Goal: Download file/media

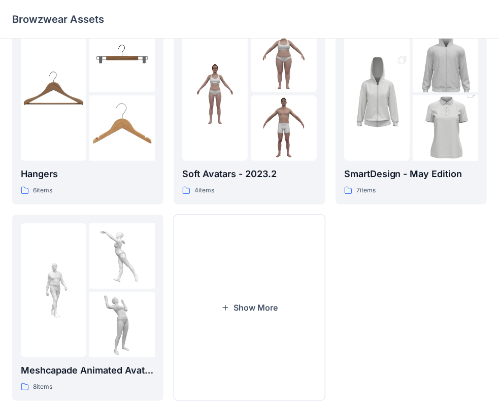
scroll to position [252, 0]
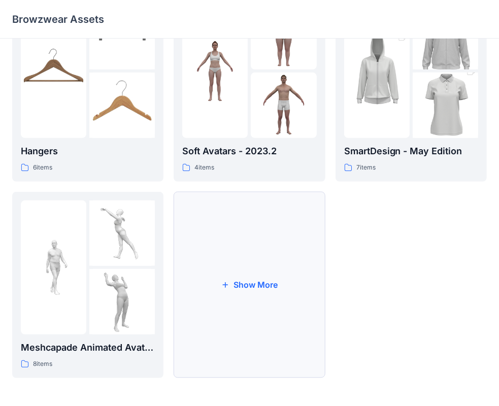
click at [290, 262] on button "Show More" at bounding box center [249, 285] width 151 height 186
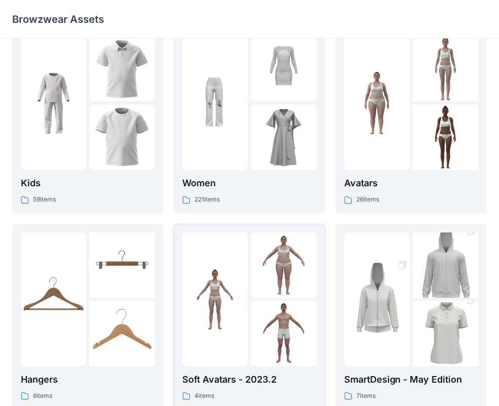
scroll to position [0, 0]
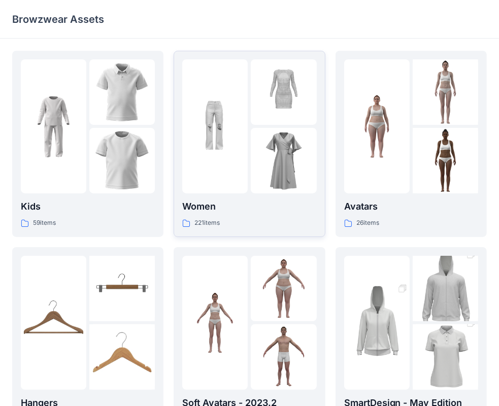
click at [217, 222] on p "221 items" at bounding box center [206, 223] width 25 height 11
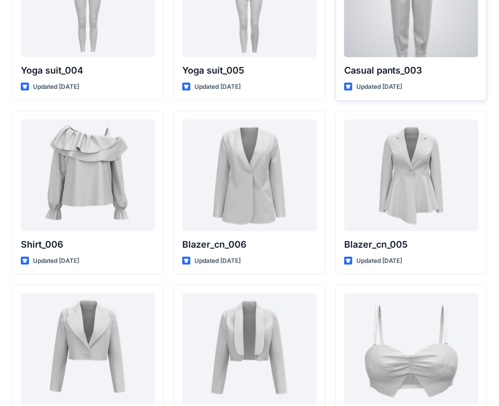
scroll to position [5857, 0]
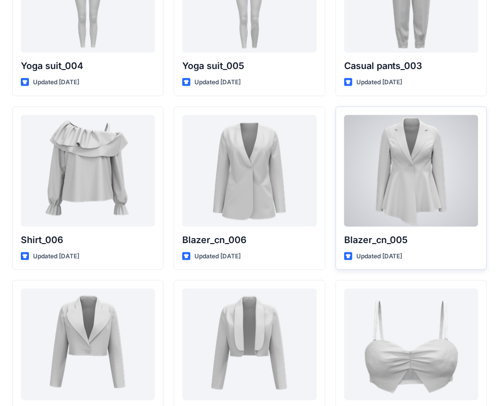
drag, startPoint x: 368, startPoint y: 225, endPoint x: 347, endPoint y: 228, distance: 20.5
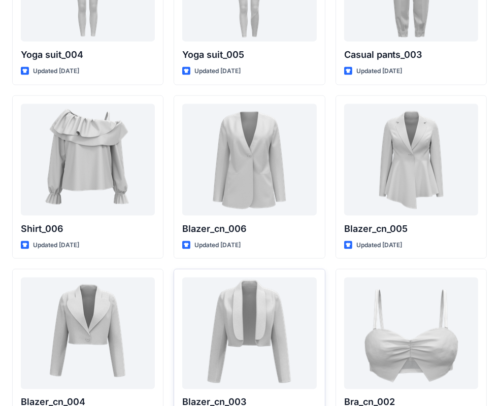
scroll to position [5792, 0]
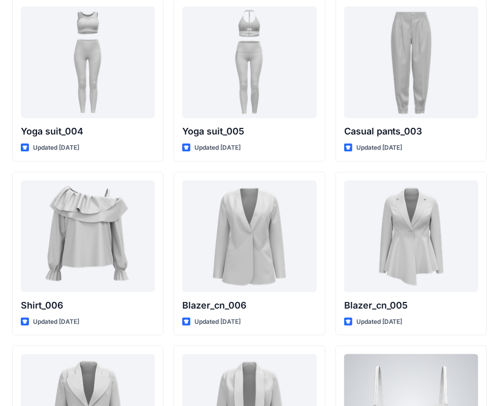
drag, startPoint x: 388, startPoint y: 367, endPoint x: 143, endPoint y: 419, distance: 251.3
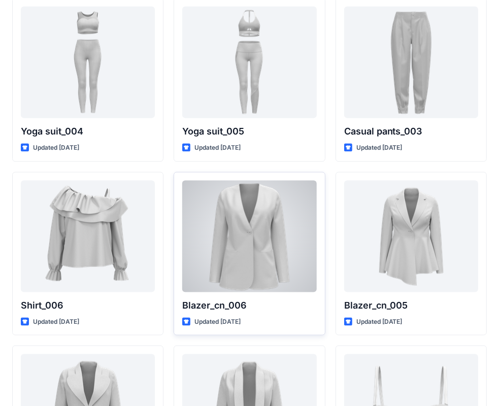
click at [246, 276] on div at bounding box center [249, 237] width 134 height 112
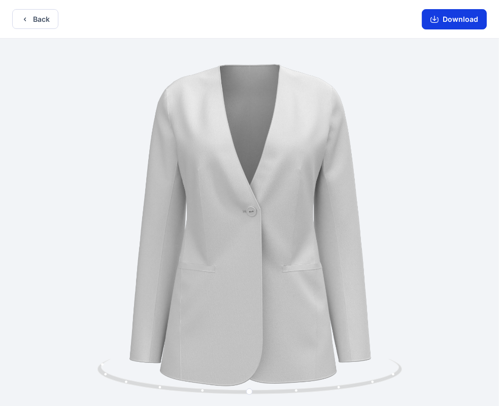
click at [455, 24] on button "Download" at bounding box center [454, 19] width 65 height 20
click at [39, 16] on button "Back" at bounding box center [35, 19] width 46 height 20
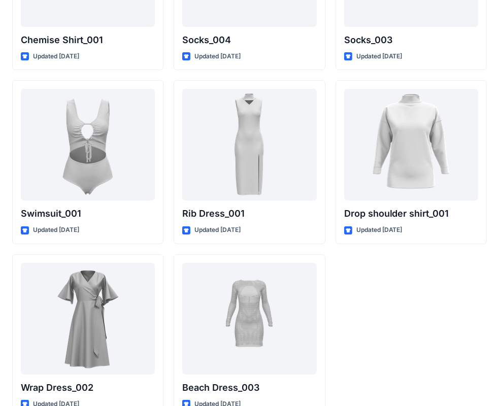
scroll to position [12516, 0]
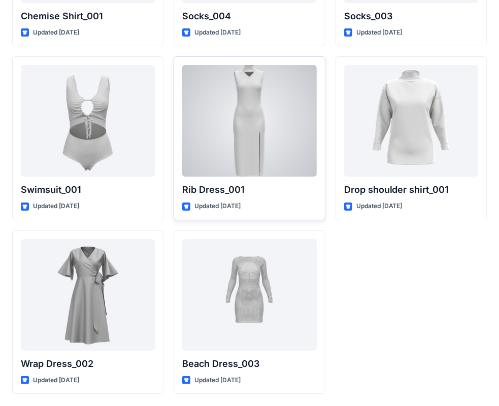
click at [283, 140] on div at bounding box center [249, 121] width 134 height 112
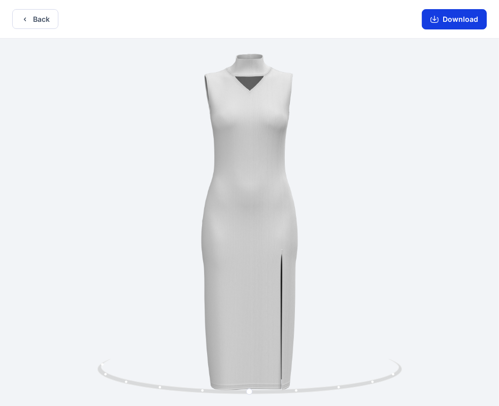
click at [452, 21] on button "Download" at bounding box center [454, 19] width 65 height 20
